Goal: Task Accomplishment & Management: Use online tool/utility

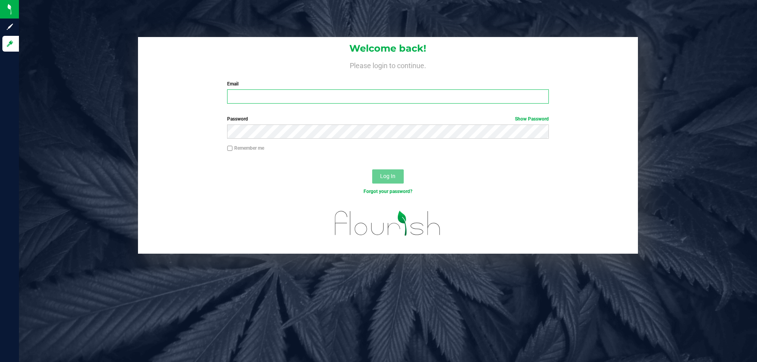
click at [459, 97] on input "Email" at bounding box center [387, 96] width 321 height 14
type input "jskaggs@liveparallel.com"
click at [372, 169] on button "Log In" at bounding box center [388, 176] width 32 height 14
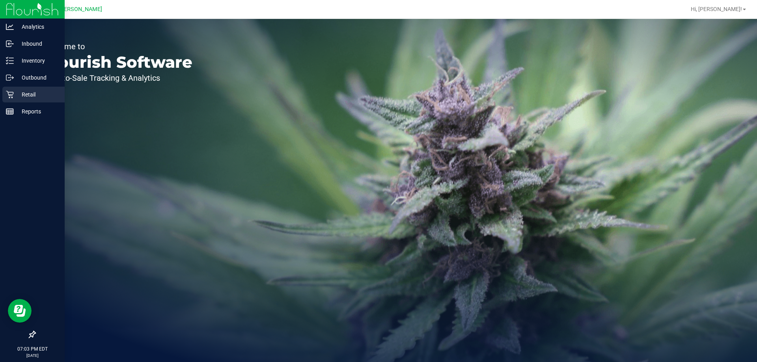
click at [0, 95] on link "Retail" at bounding box center [32, 95] width 65 height 17
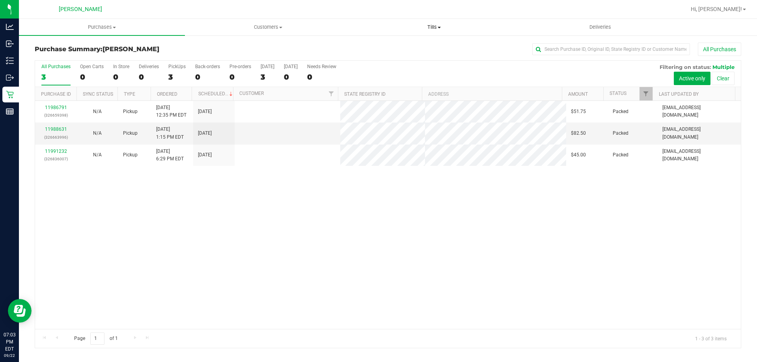
click at [440, 28] on span at bounding box center [438, 28] width 3 height 2
click at [408, 46] on li "Manage tills" at bounding box center [434, 47] width 166 height 9
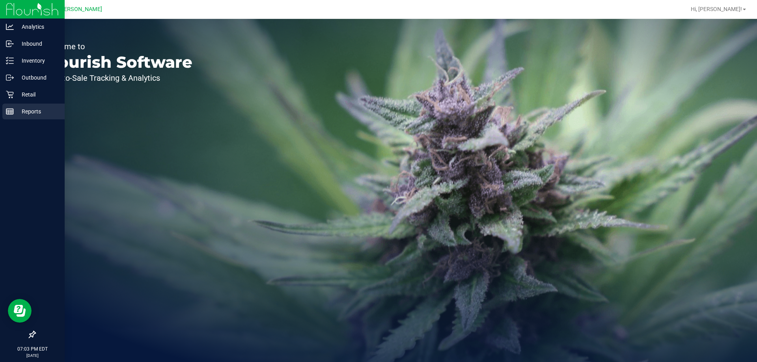
click at [10, 108] on icon at bounding box center [10, 112] width 8 height 8
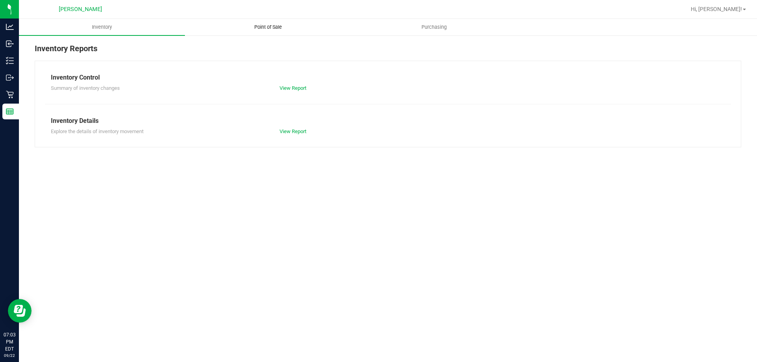
click at [274, 28] on span "Point of Sale" at bounding box center [268, 27] width 49 height 7
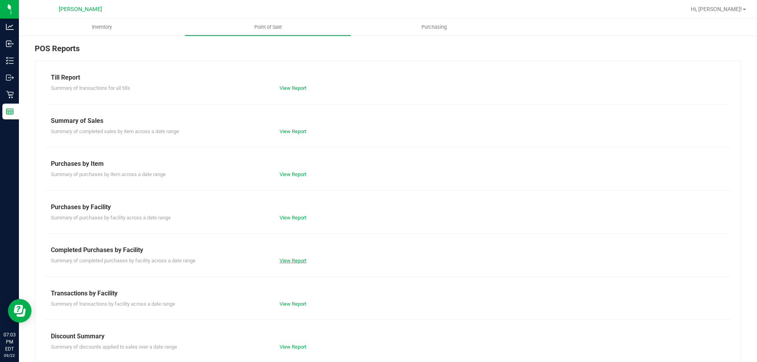
click at [287, 261] on link "View Report" at bounding box center [292, 261] width 27 height 6
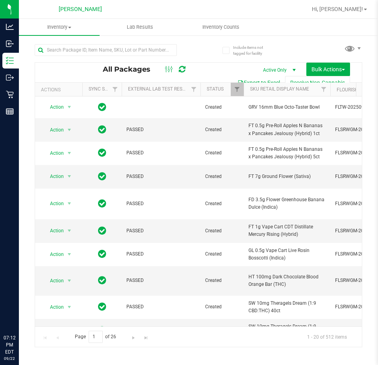
click at [259, 80] on button "Export to Excel" at bounding box center [259, 82] width 53 height 13
